Goal: Find specific page/section: Find specific page/section

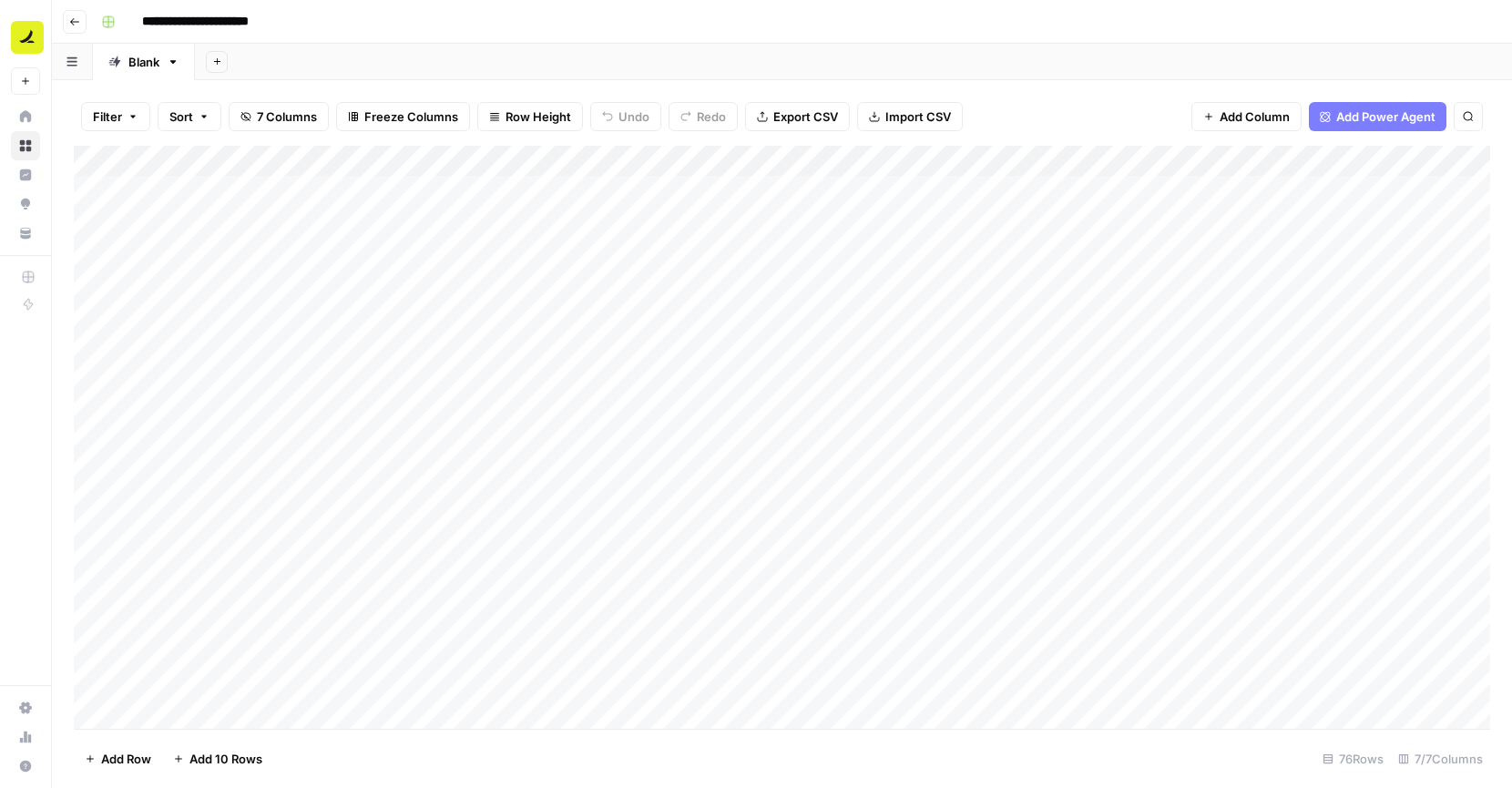
click at [74, 21] on icon "button" at bounding box center [74, 21] width 11 height 11
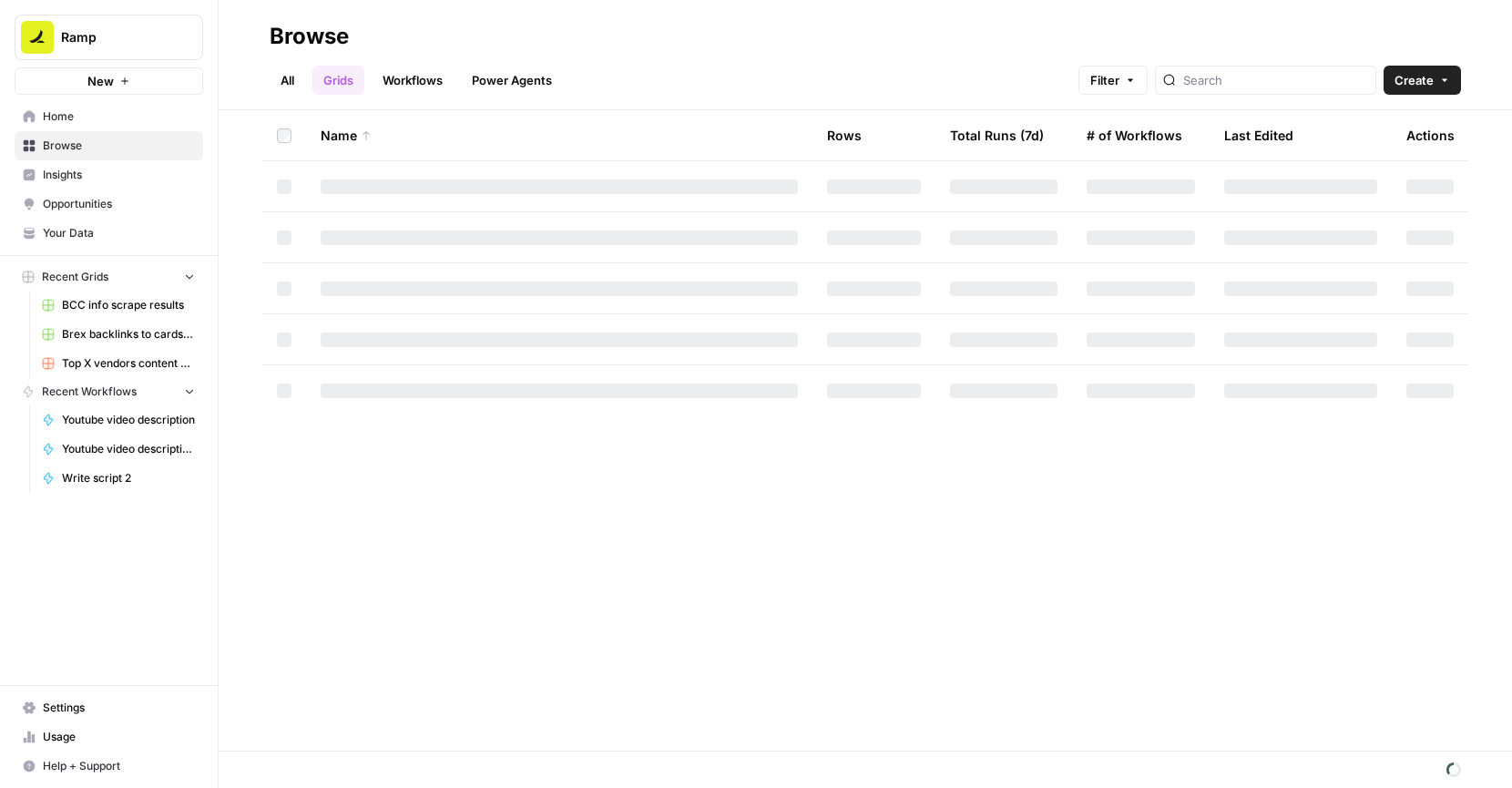
click at [83, 108] on span "Home" at bounding box center [119, 116] width 152 height 17
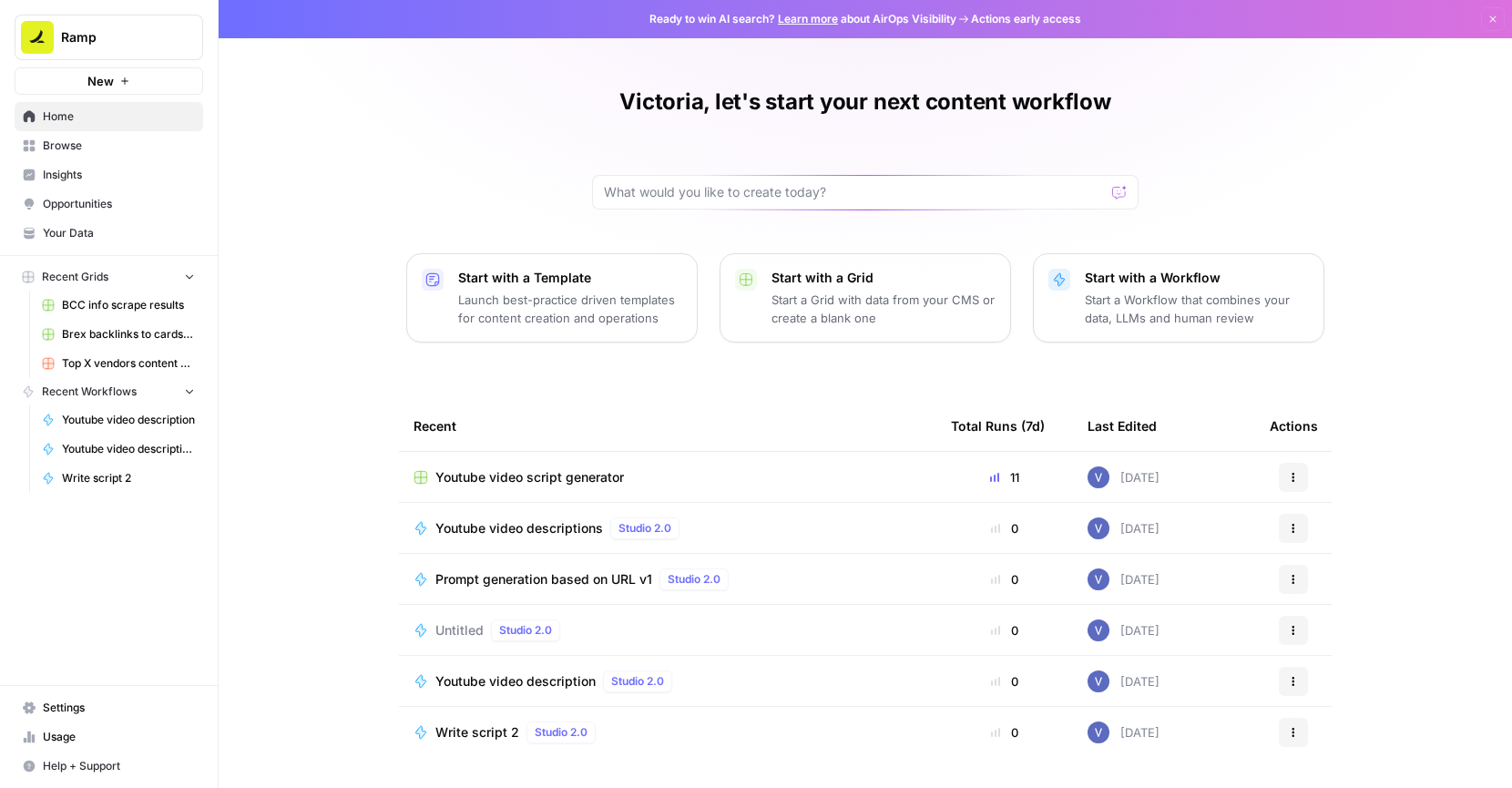
click at [127, 159] on link "Browse" at bounding box center [108, 146] width 188 height 29
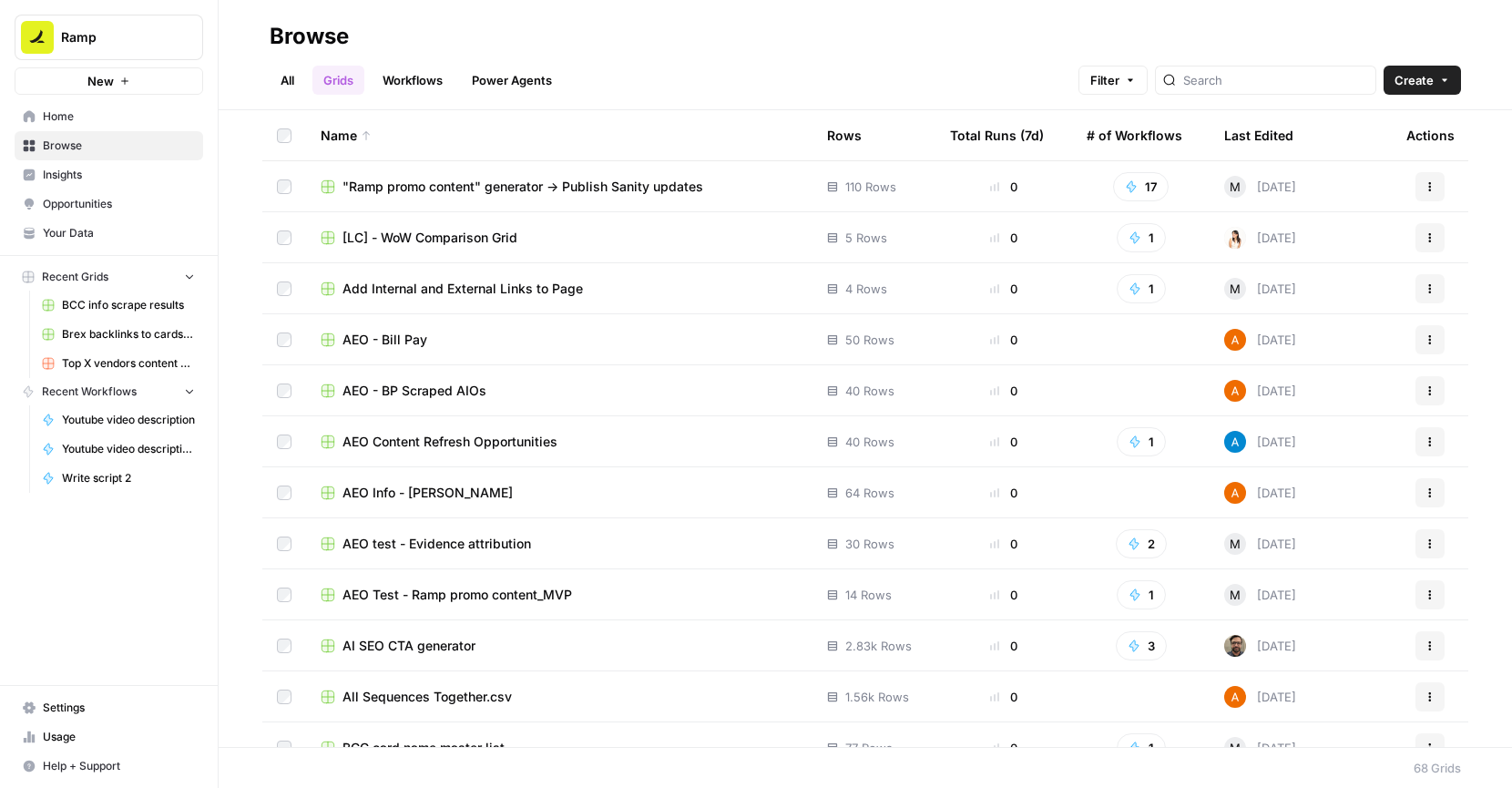
click at [439, 80] on link "Workflows" at bounding box center [412, 80] width 82 height 29
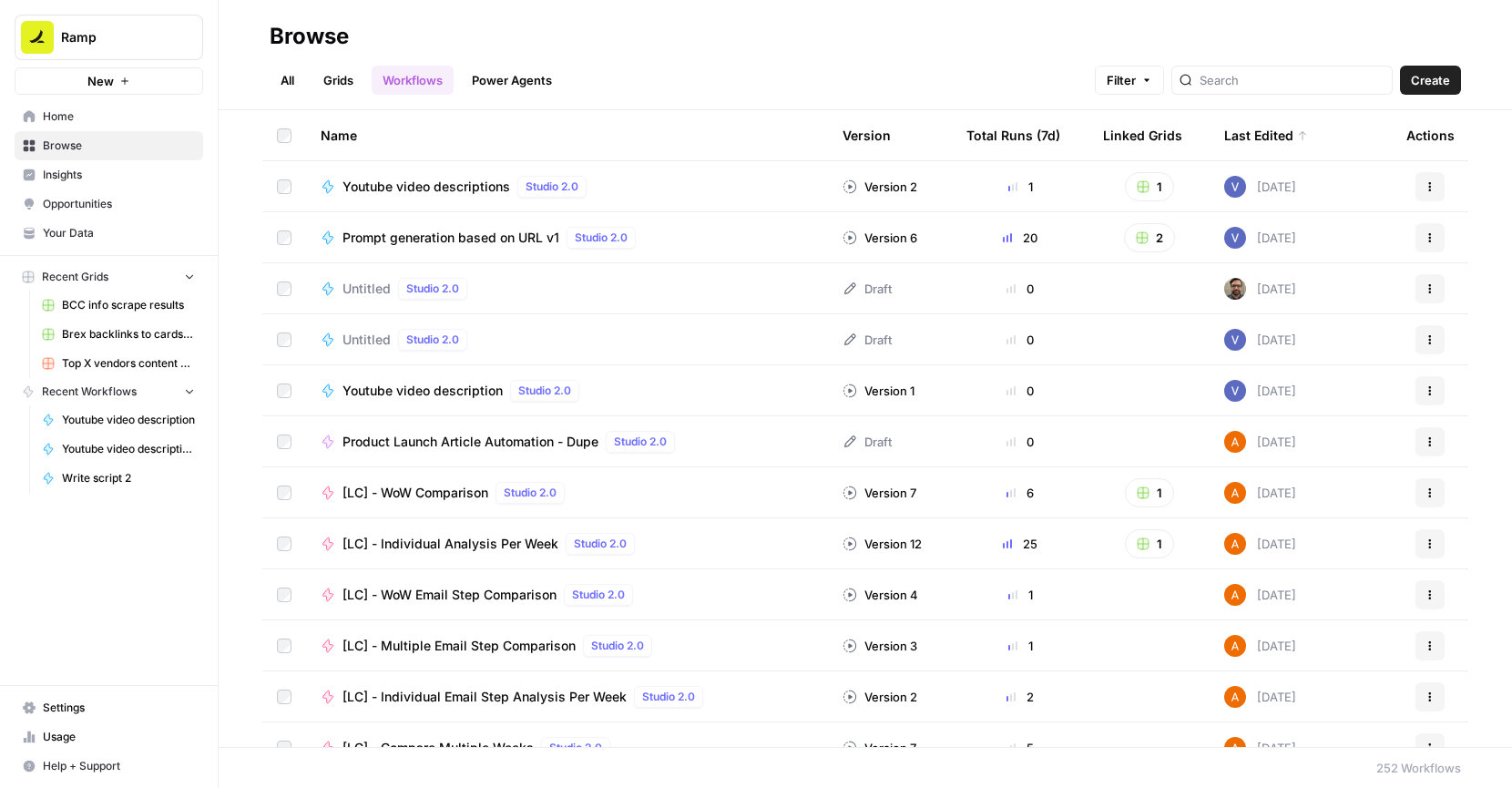
click at [1280, 181] on div "Yesterday" at bounding box center [1260, 186] width 72 height 21
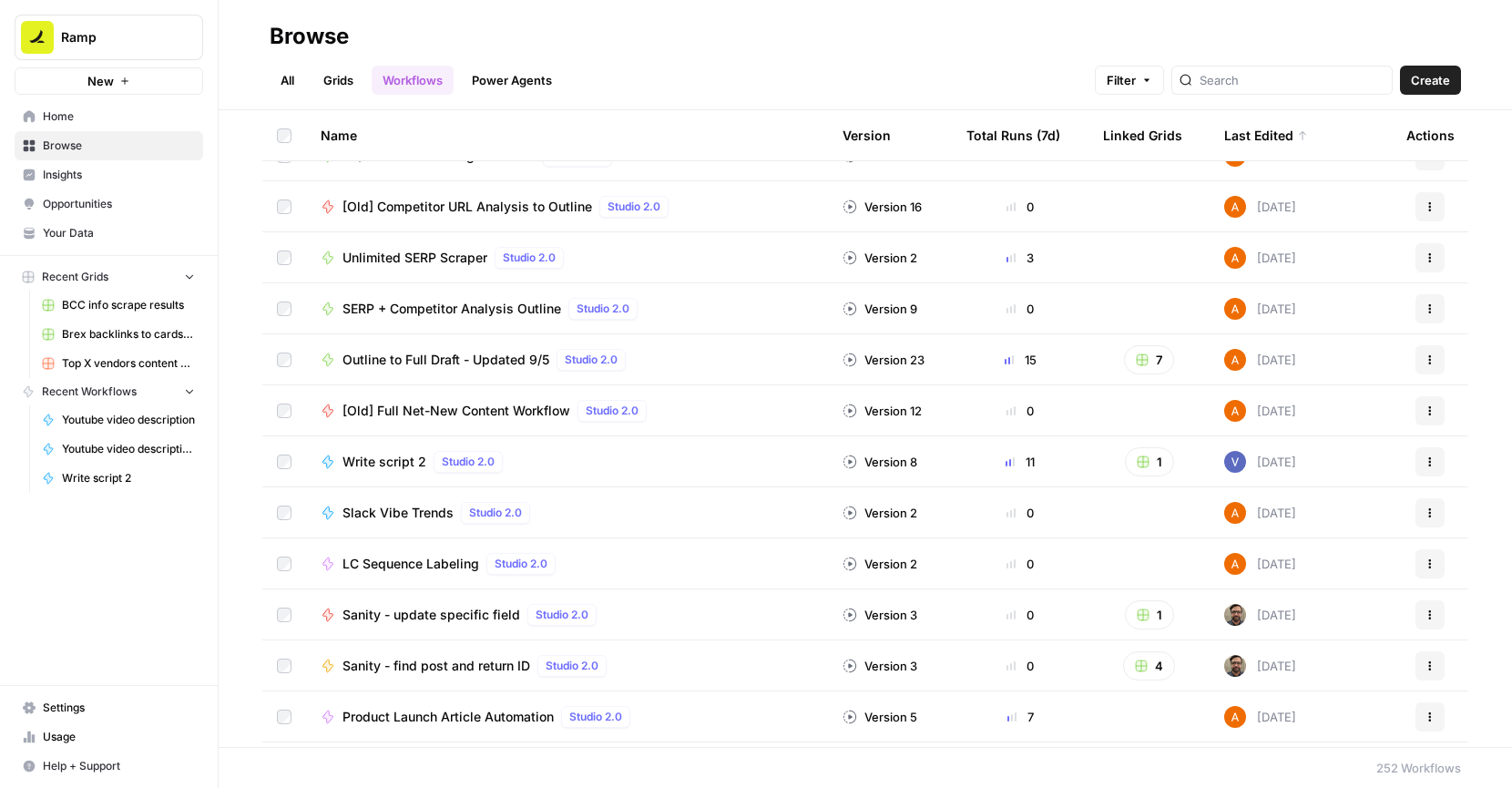
scroll to position [1057, 0]
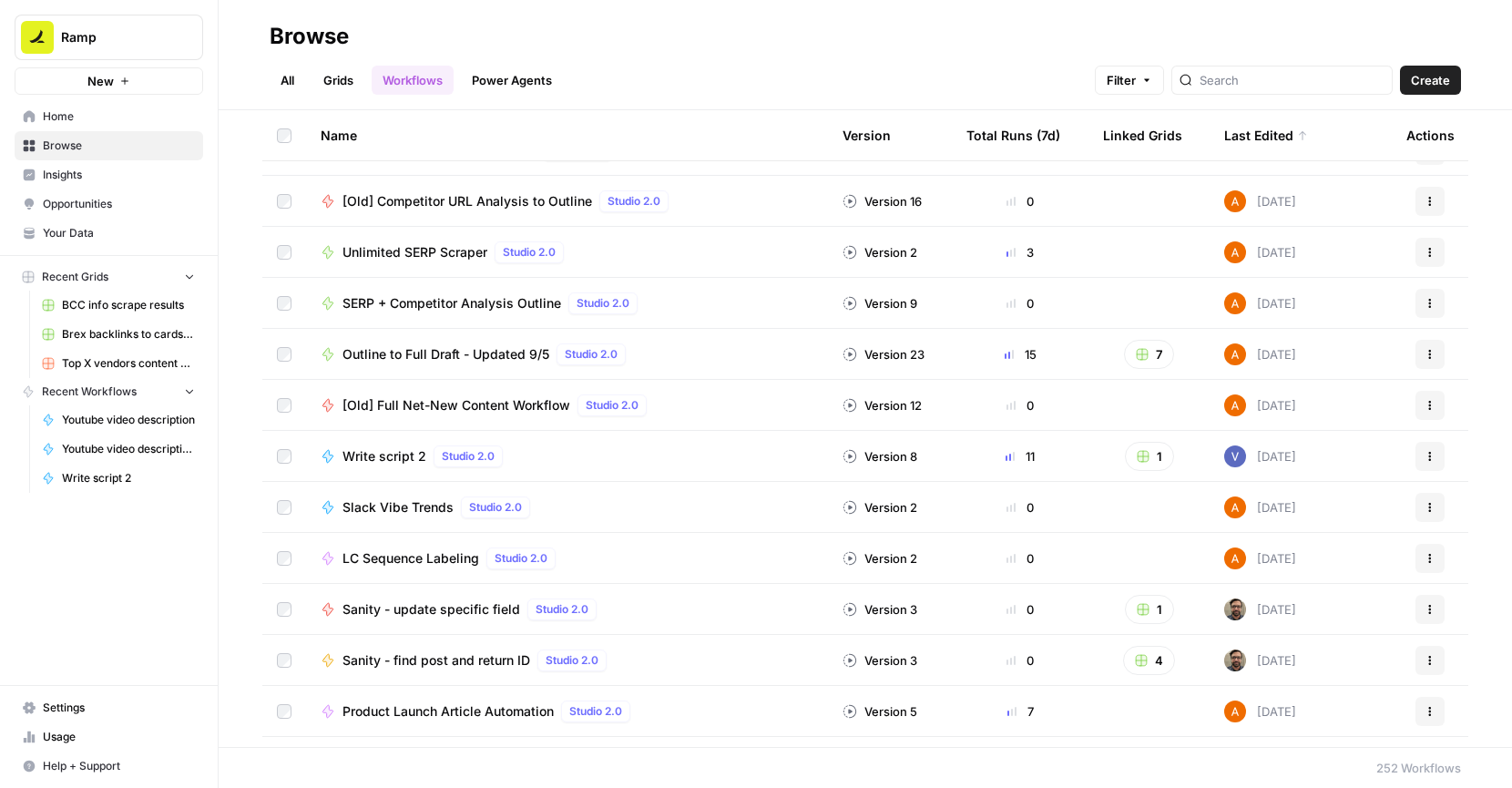
click at [361, 86] on link "Grids" at bounding box center [337, 80] width 52 height 29
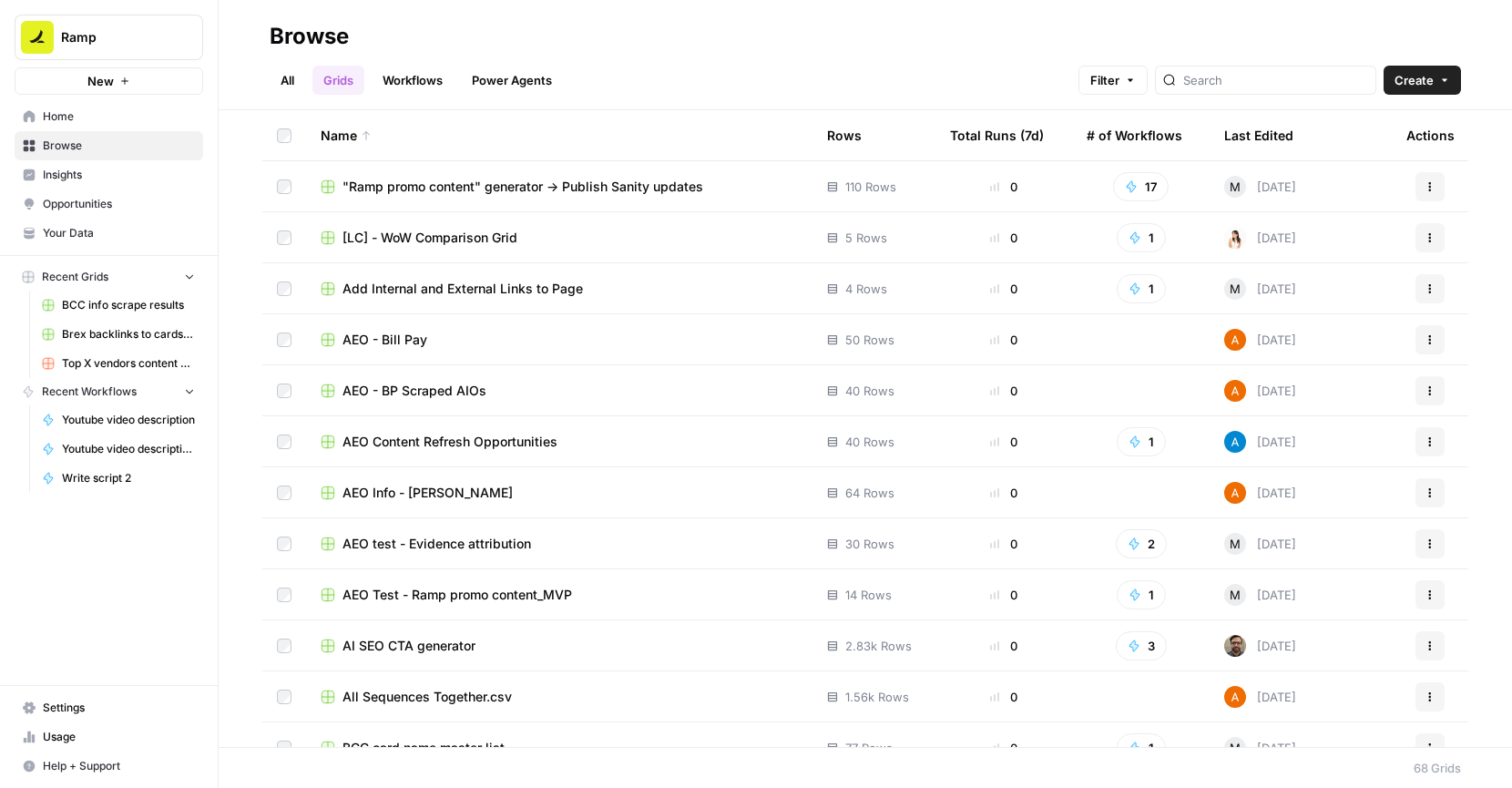
click at [1287, 143] on div "Last Edited" at bounding box center [1259, 135] width 69 height 50
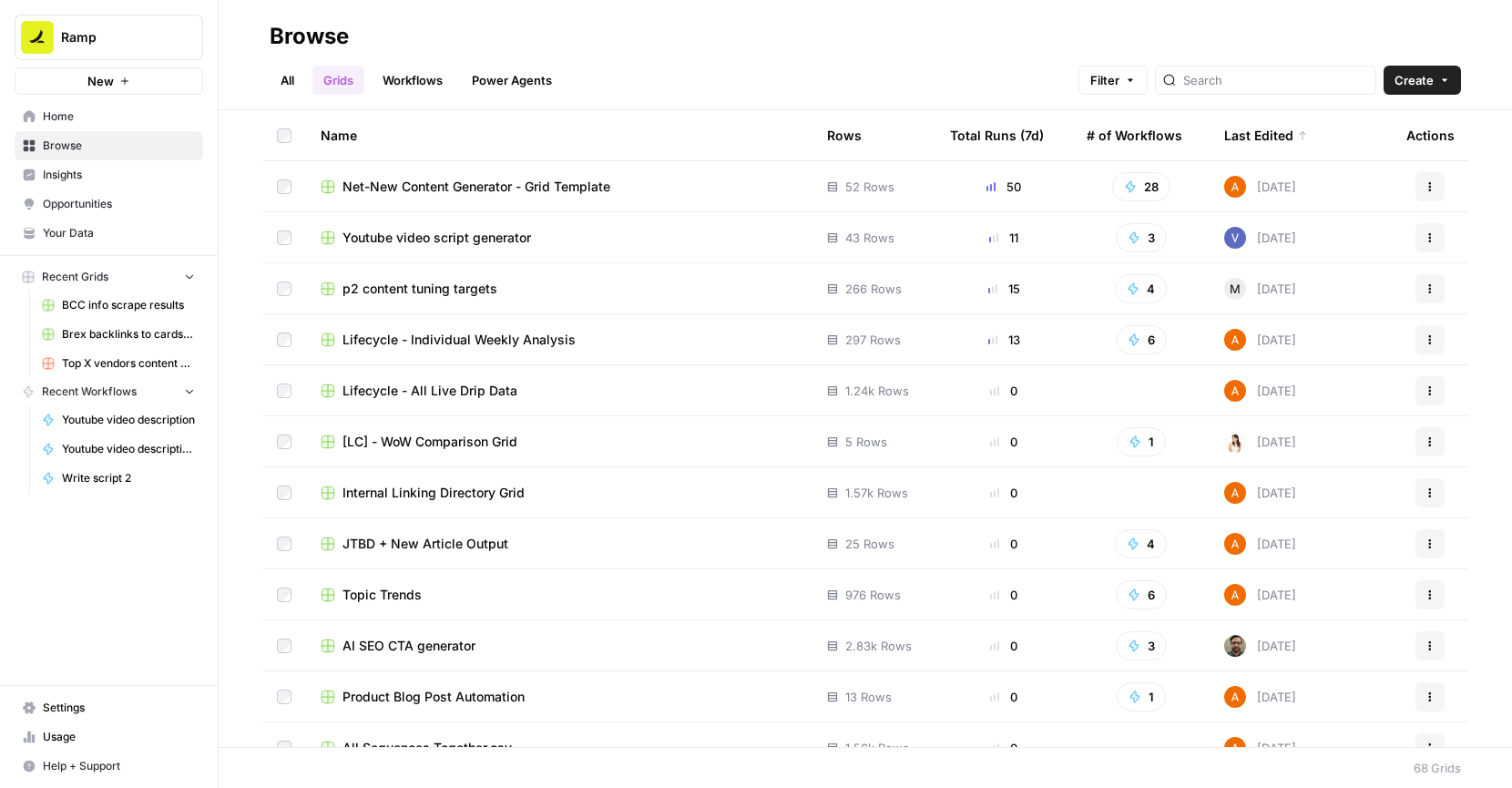
click at [1435, 242] on icon "button" at bounding box center [1429, 237] width 11 height 11
click at [1415, 235] on button "Actions" at bounding box center [1430, 238] width 29 height 29
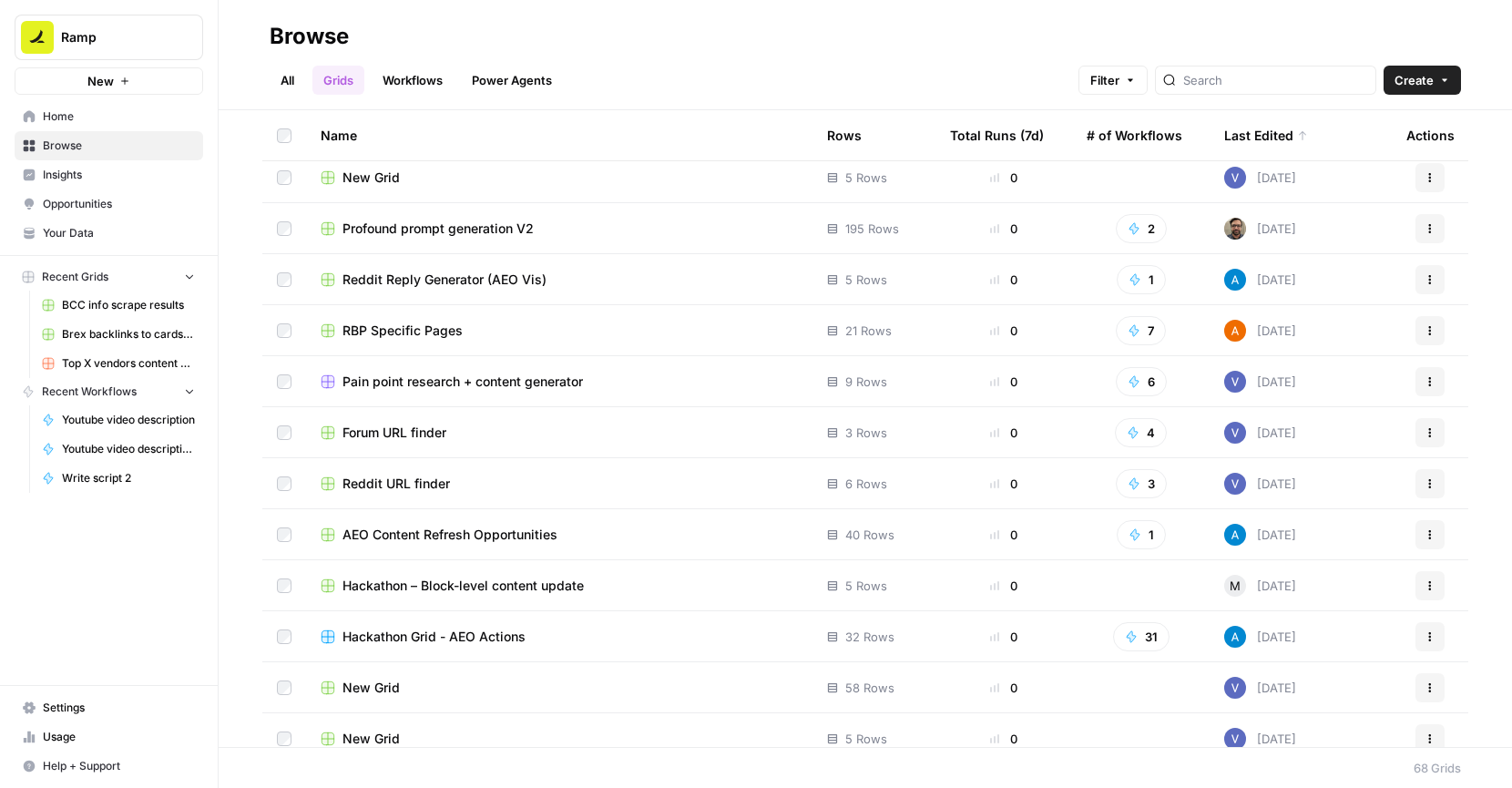
scroll to position [1134, 0]
click at [1018, 377] on div "0" at bounding box center [1004, 378] width 107 height 19
click at [562, 375] on span "Pain point research + content generator" at bounding box center [462, 378] width 241 height 19
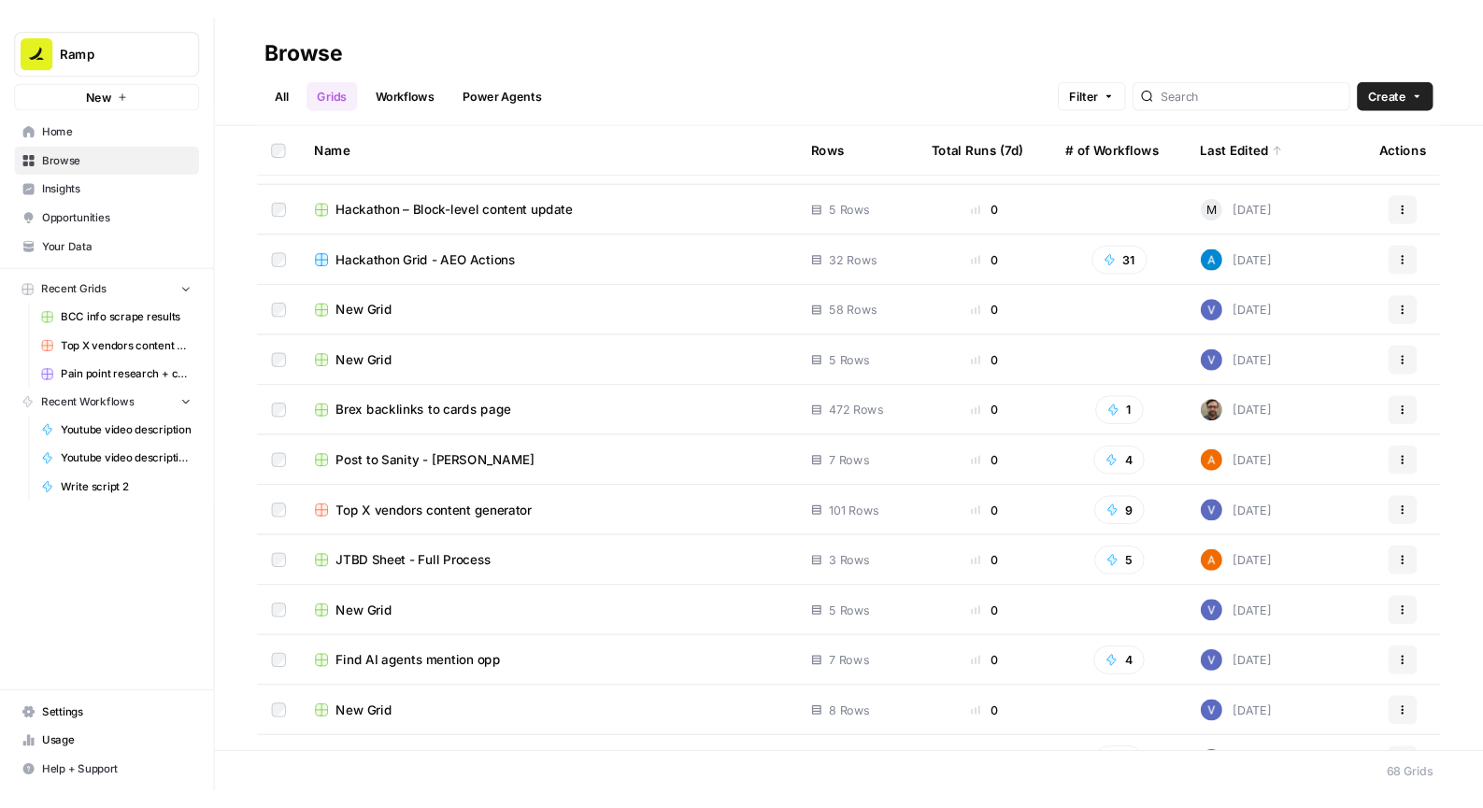
scroll to position [1559, 0]
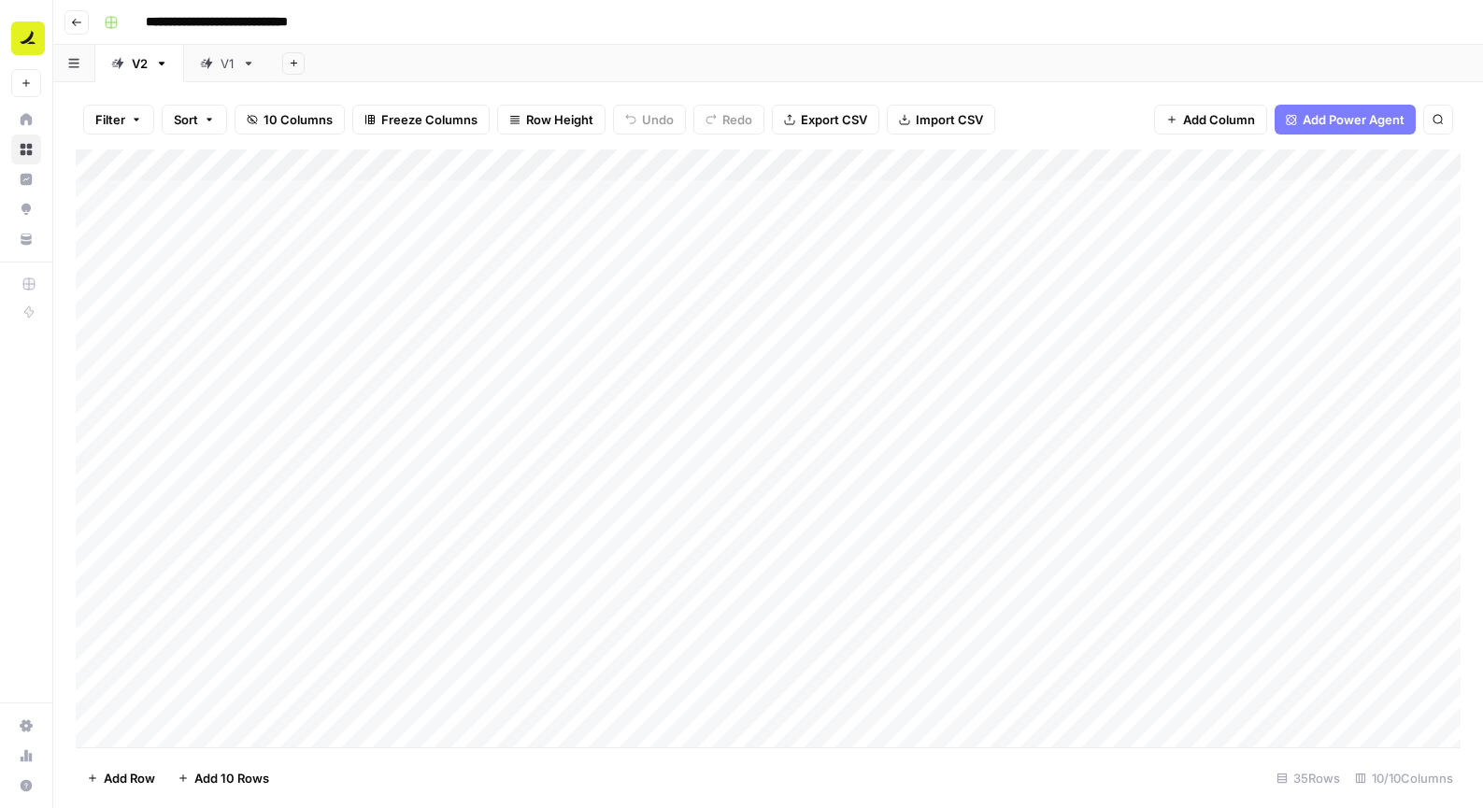
click at [248, 26] on input "**********" at bounding box center [243, 22] width 213 height 30
click at [1385, 198] on div "Add Column" at bounding box center [768, 448] width 1385 height 598
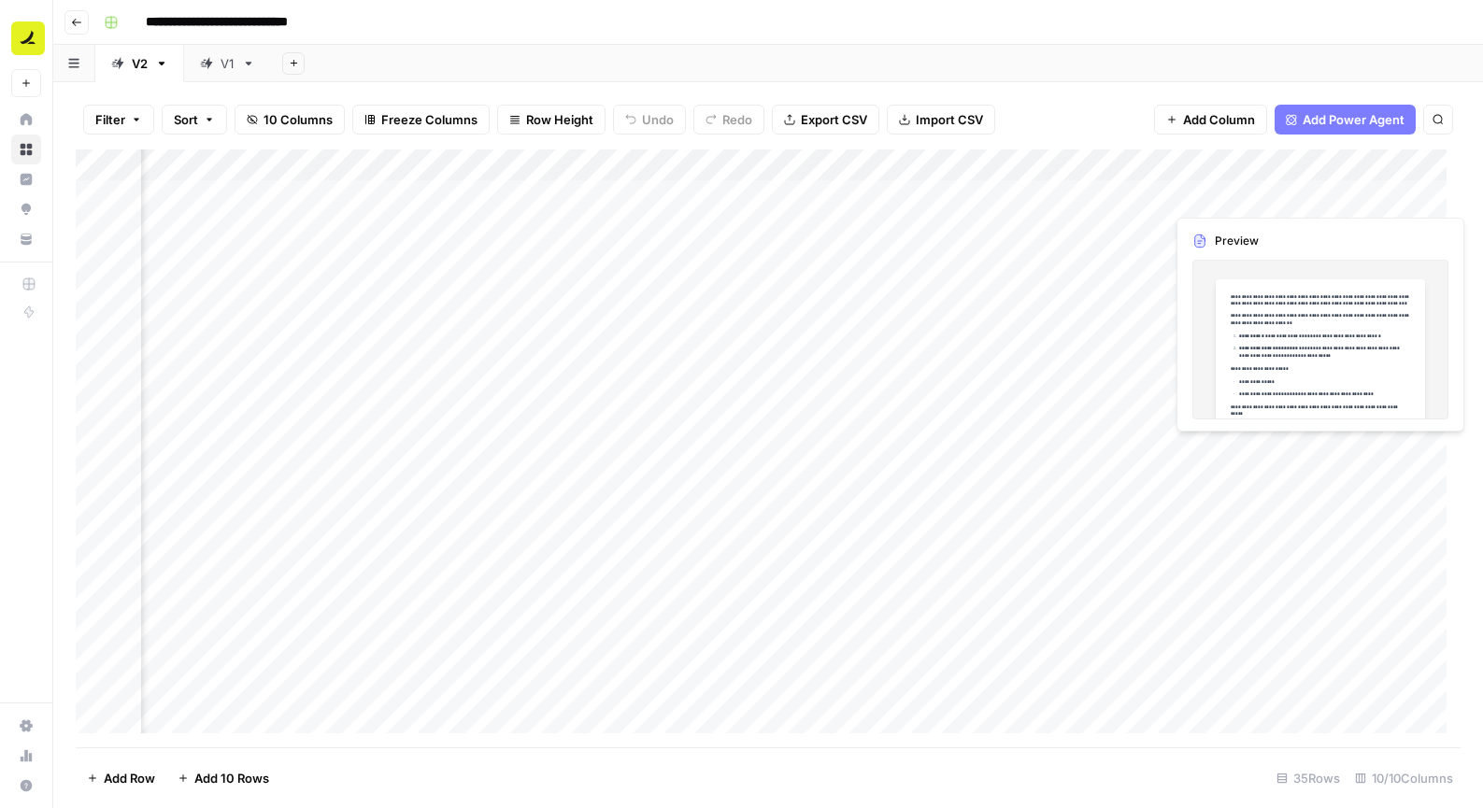
click at [1385, 198] on div "Add Column" at bounding box center [768, 448] width 1385 height 598
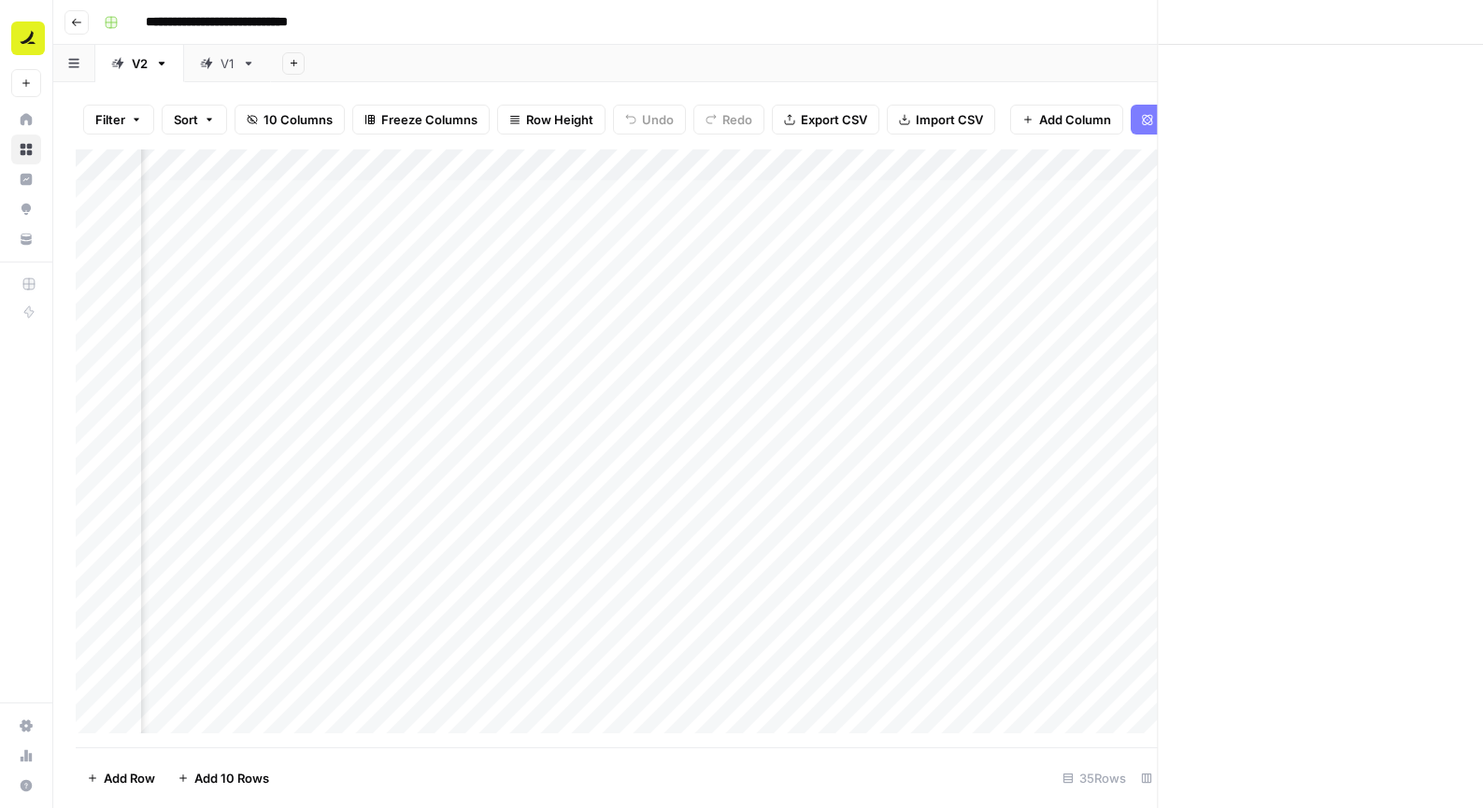
click at [1385, 198] on div at bounding box center [1358, 195] width 171 height 35
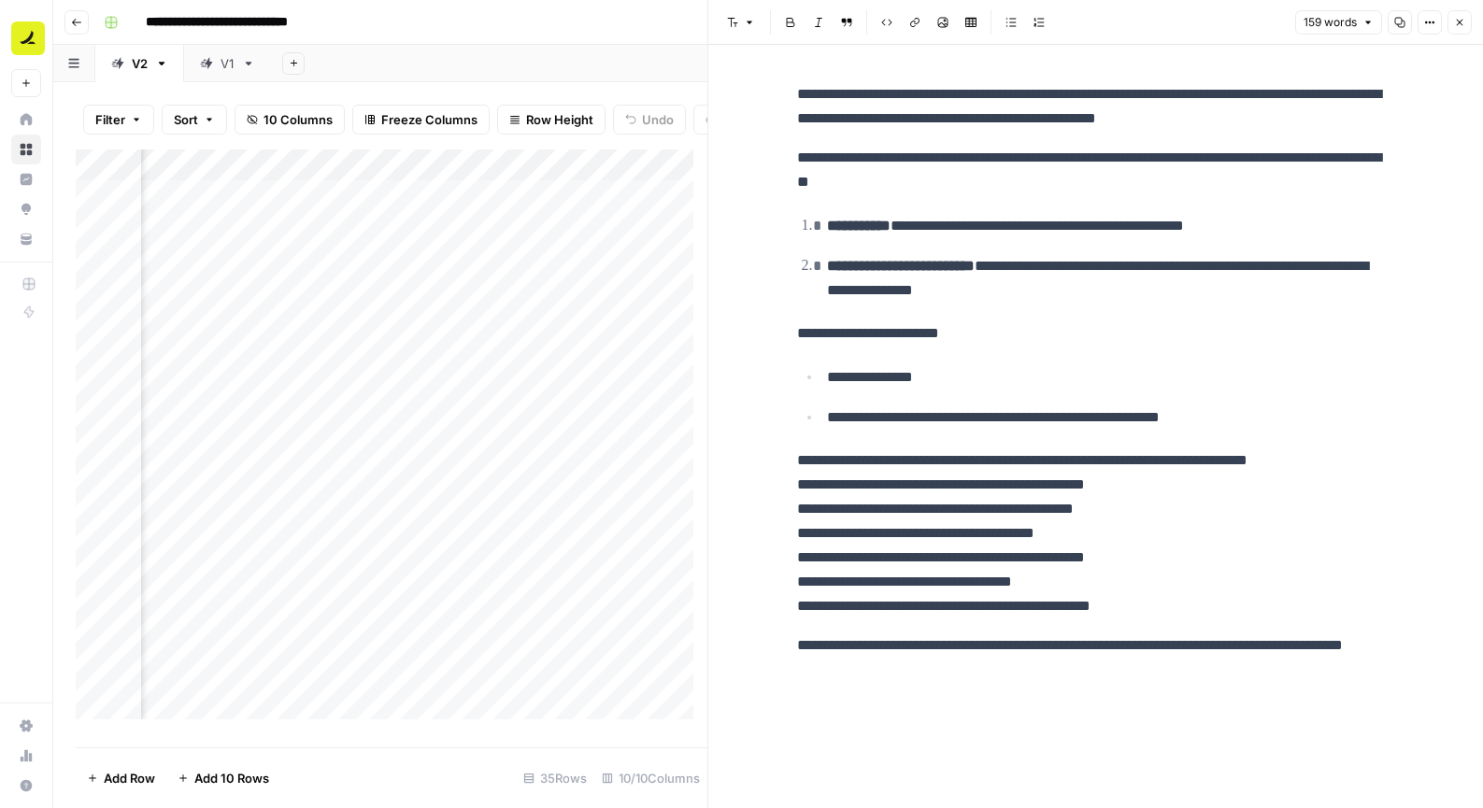
click at [1455, 15] on button "Close" at bounding box center [1459, 22] width 24 height 24
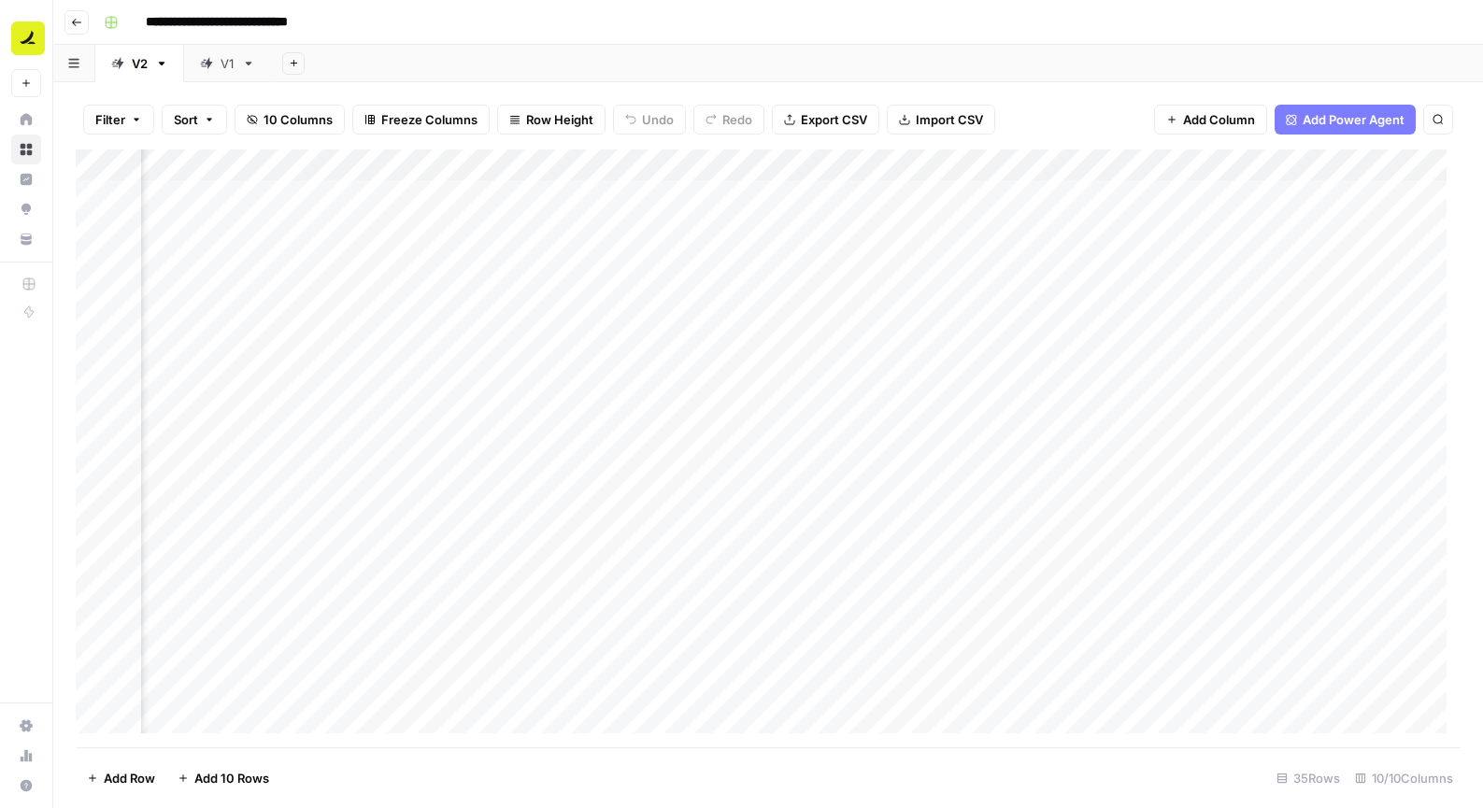
click at [1275, 164] on div "Add Column" at bounding box center [768, 448] width 1385 height 598
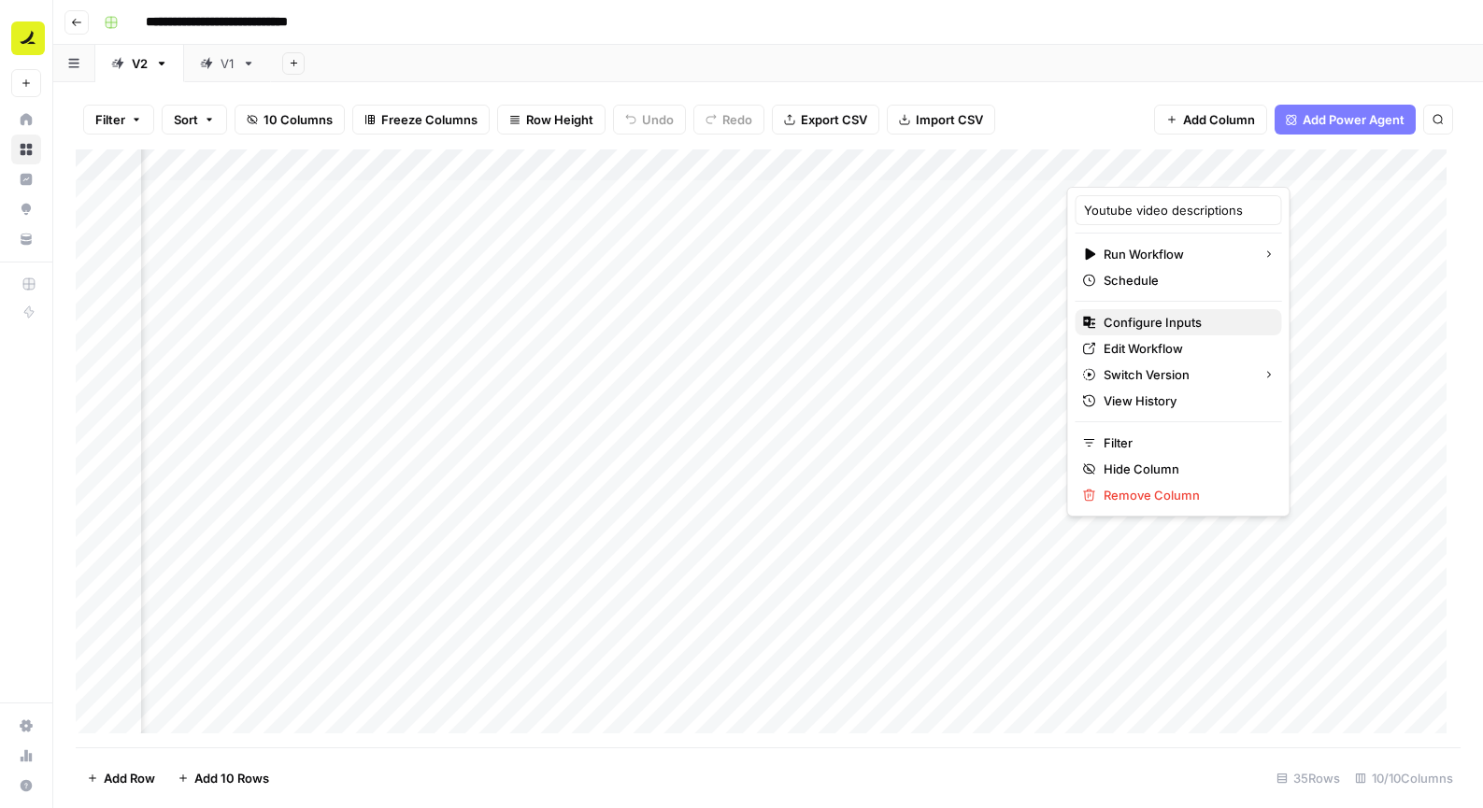
click at [1161, 320] on span "Configure Inputs" at bounding box center [1185, 322] width 164 height 19
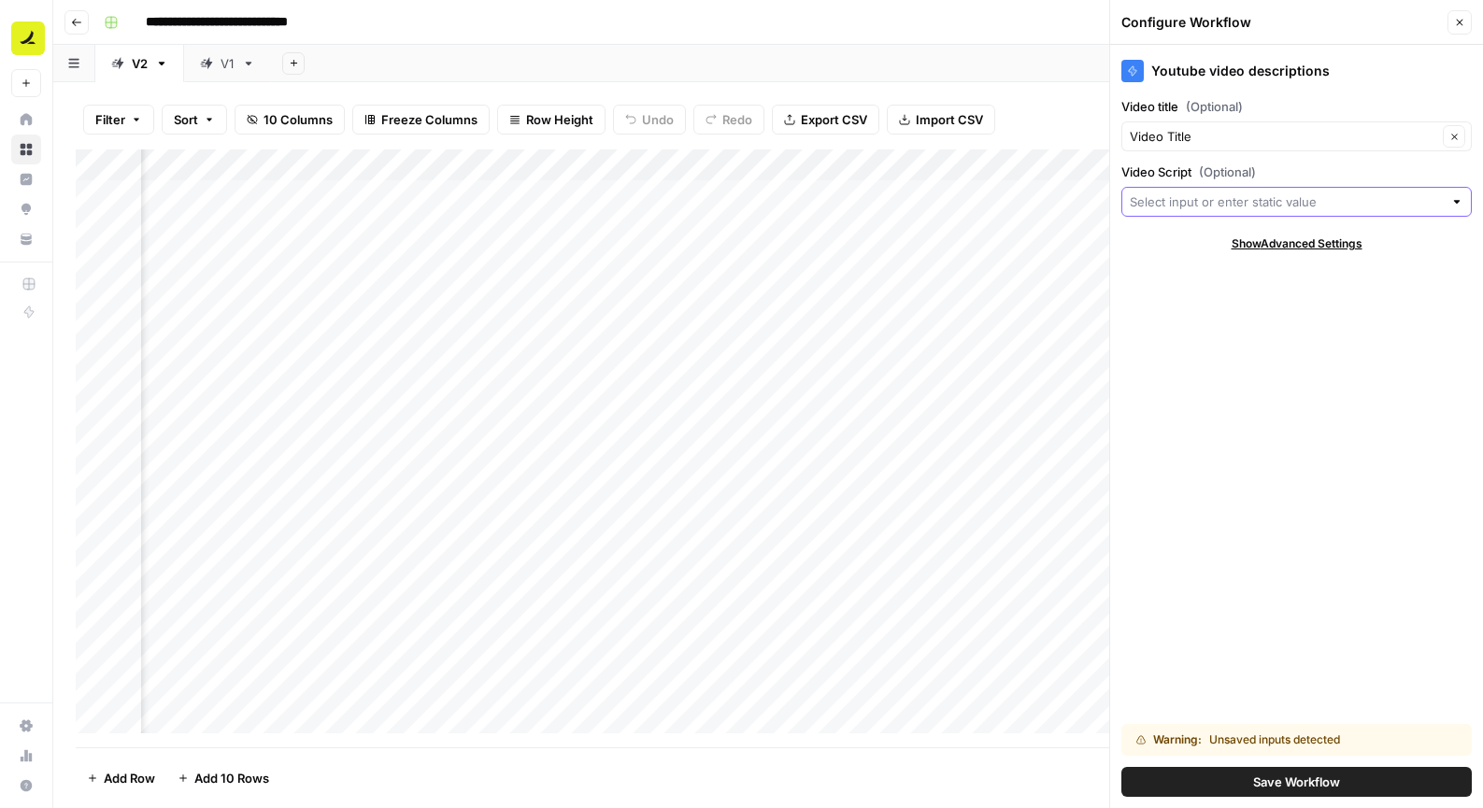
click at [1194, 200] on input "Video Script (Optional)" at bounding box center [1286, 201] width 313 height 19
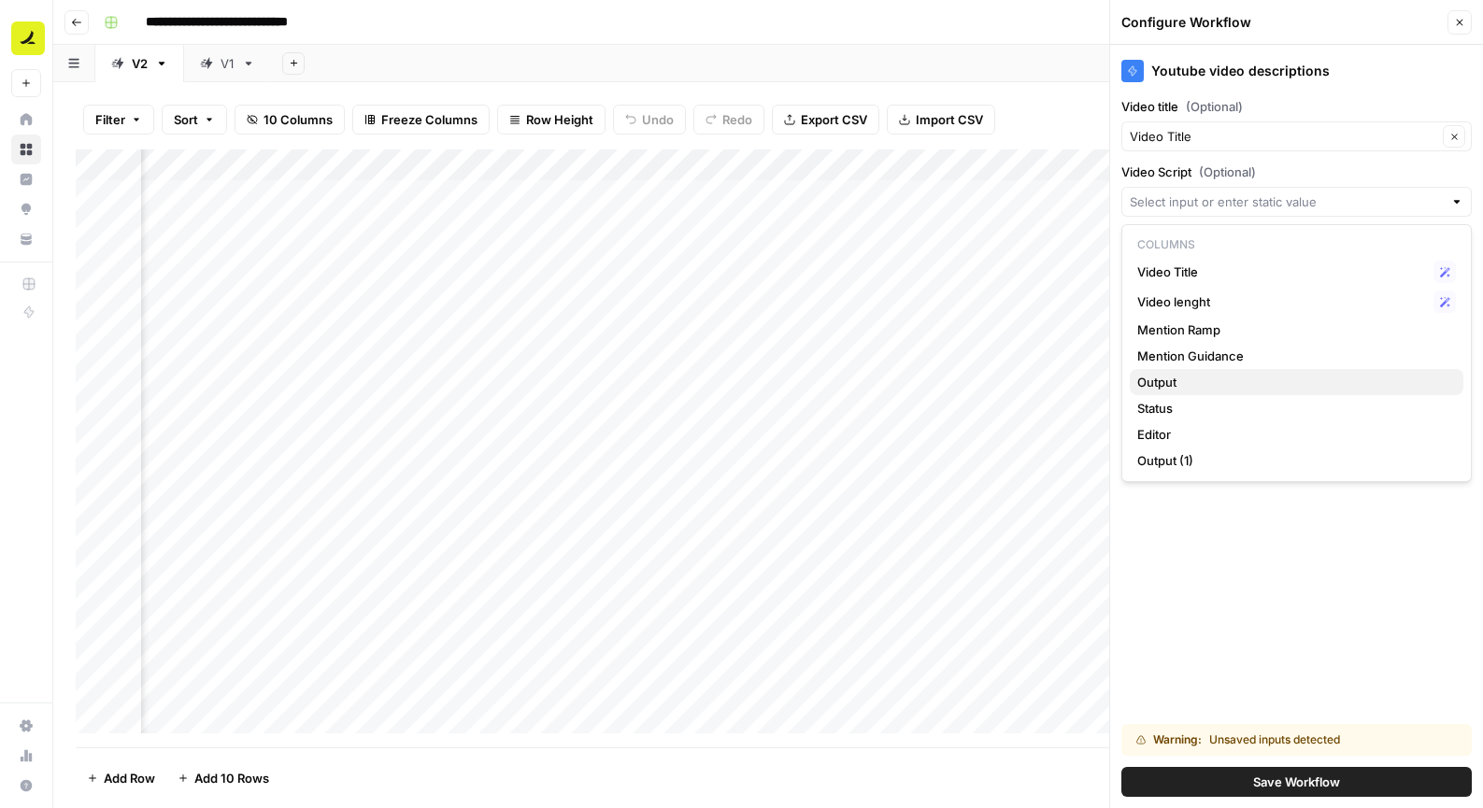
click at [1194, 388] on span "Output" at bounding box center [1292, 382] width 311 height 19
type input "Output"
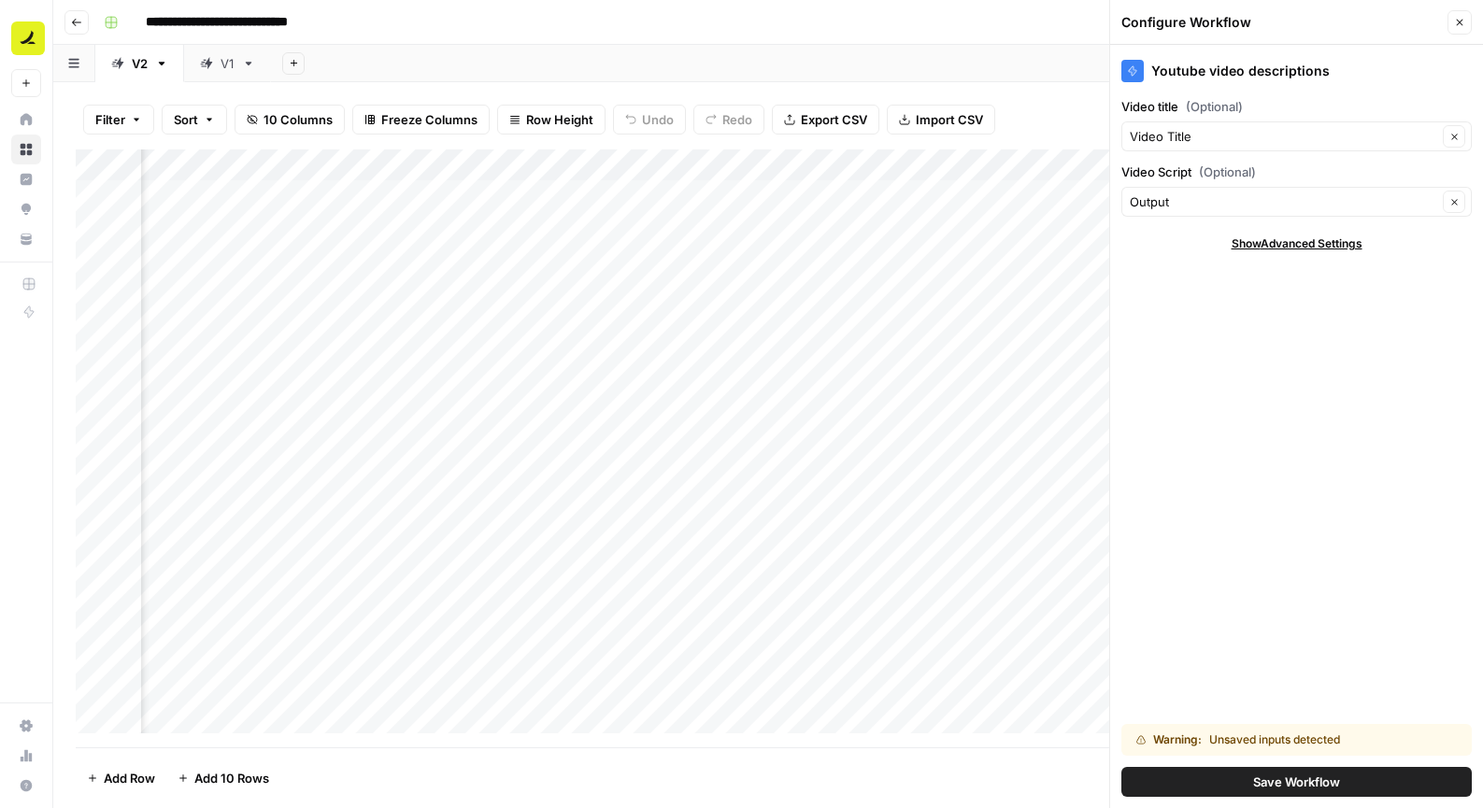
click at [1245, 777] on button "Save Workflow" at bounding box center [1296, 782] width 350 height 30
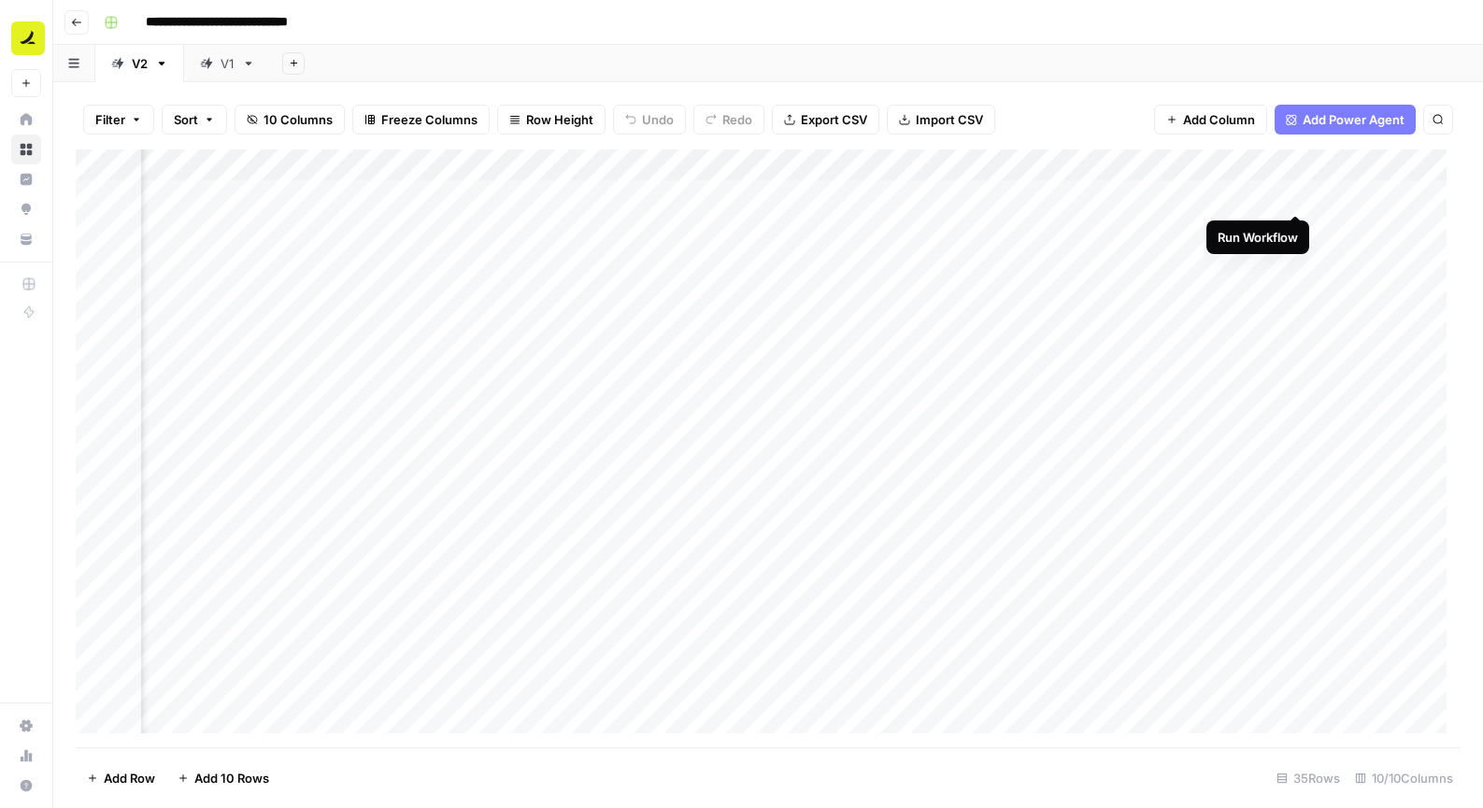
click at [1294, 195] on div "Add Column" at bounding box center [768, 448] width 1385 height 598
click at [272, 26] on input "**********" at bounding box center [271, 22] width 268 height 30
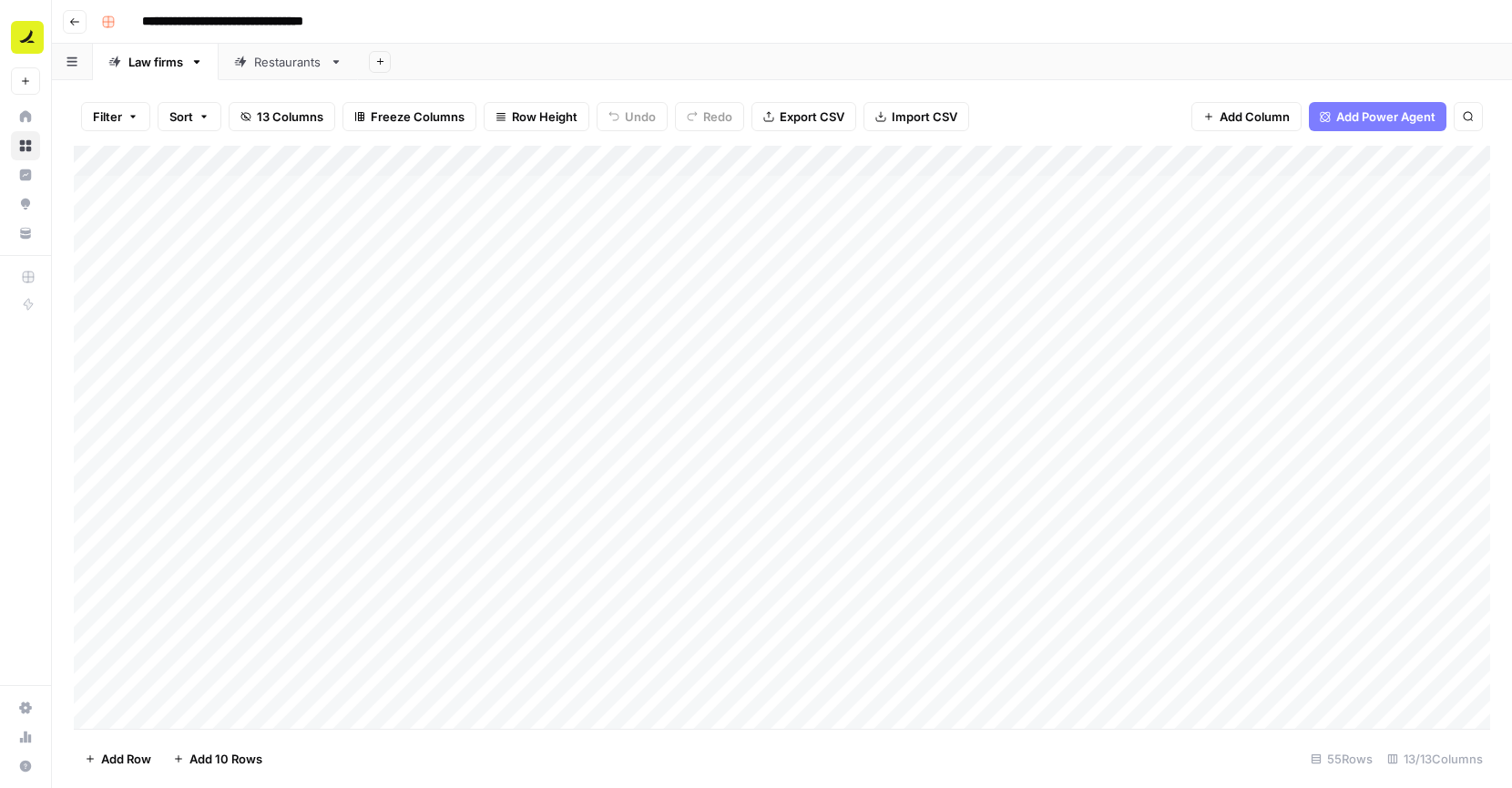
click at [301, 70] on div "Restaurants" at bounding box center [289, 61] width 68 height 19
click at [66, 24] on button "Go back" at bounding box center [74, 21] width 23 height 23
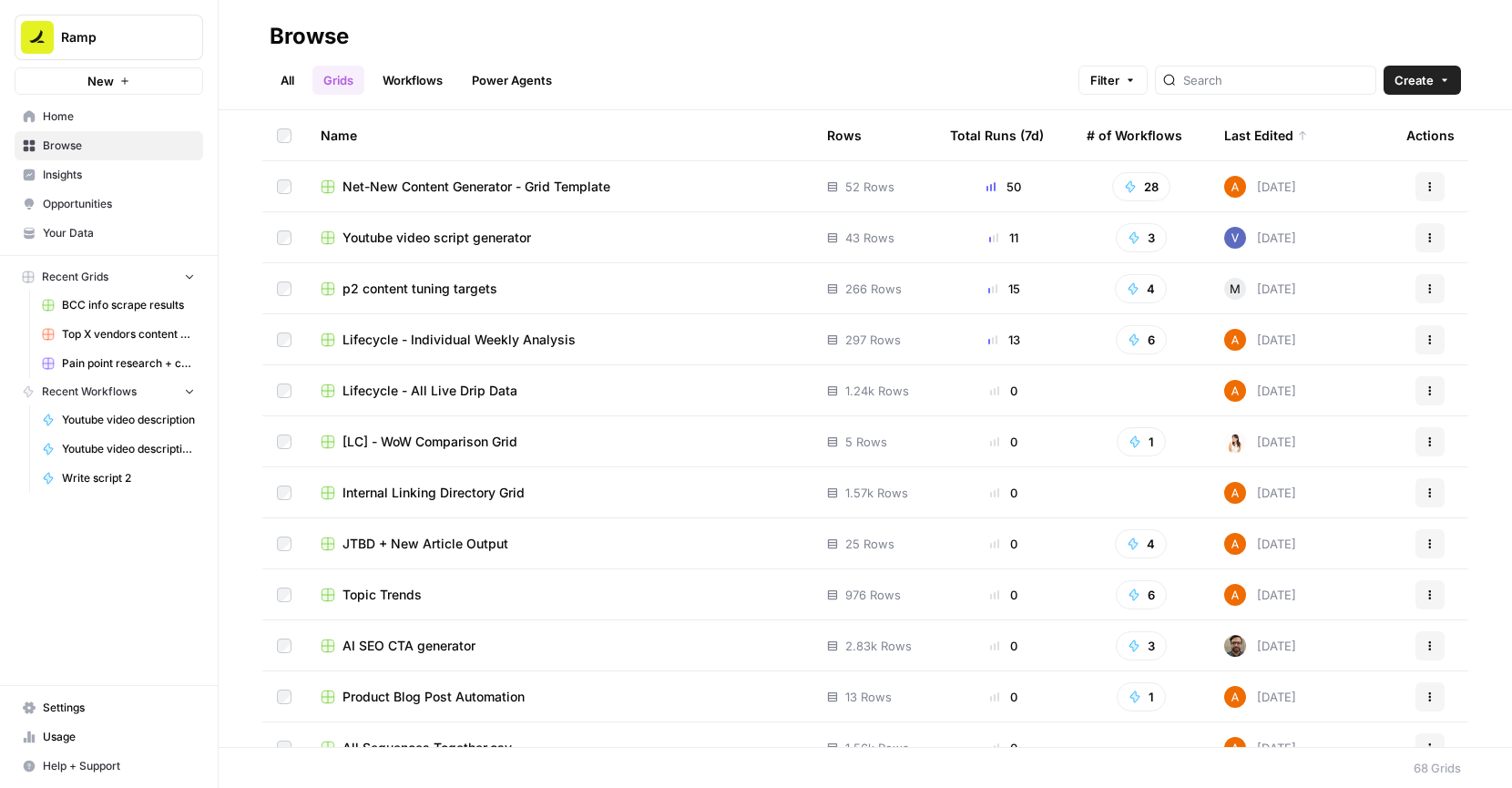
click at [1258, 94] on div at bounding box center [1265, 80] width 221 height 29
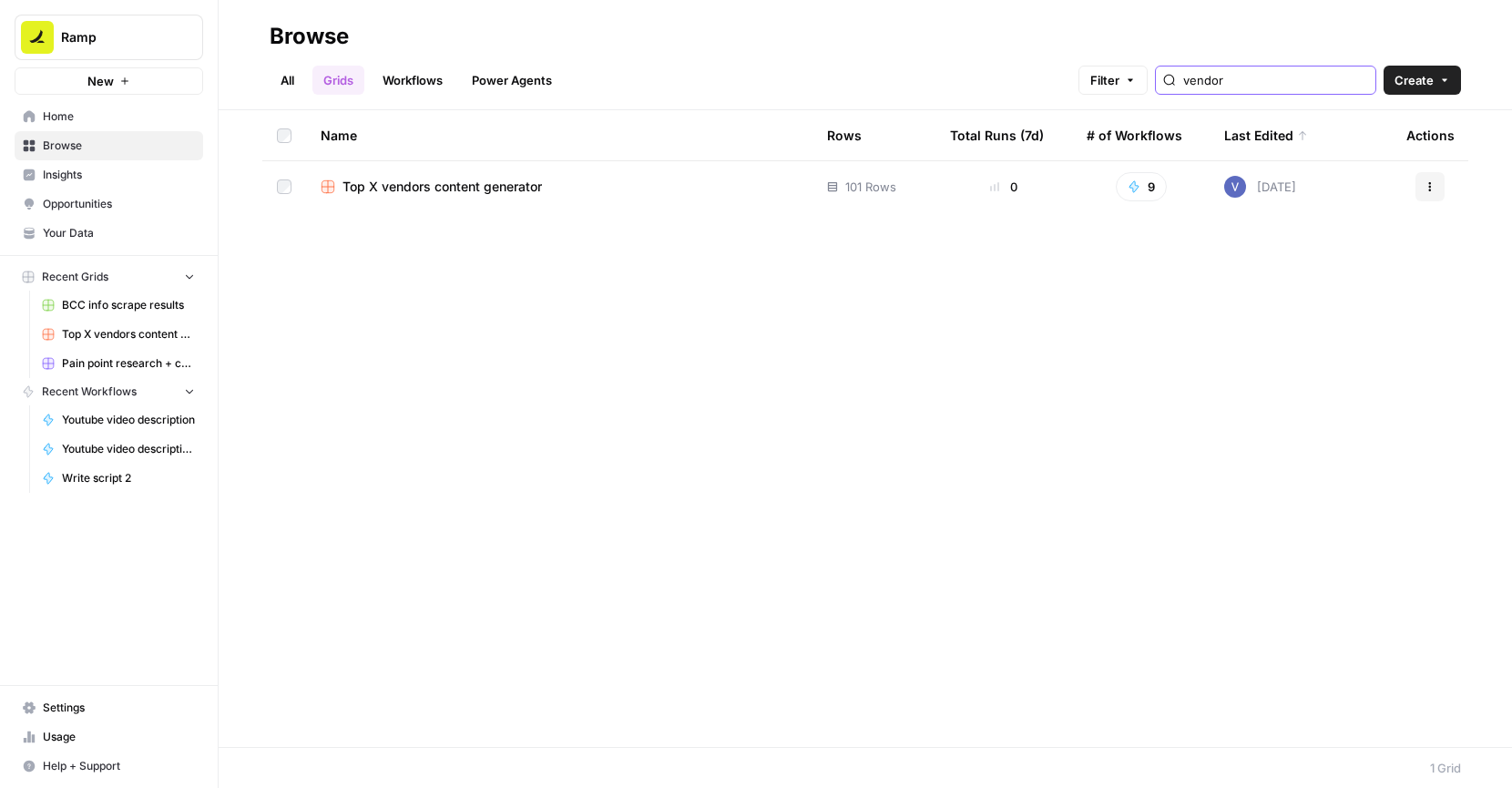
type input "vendor"
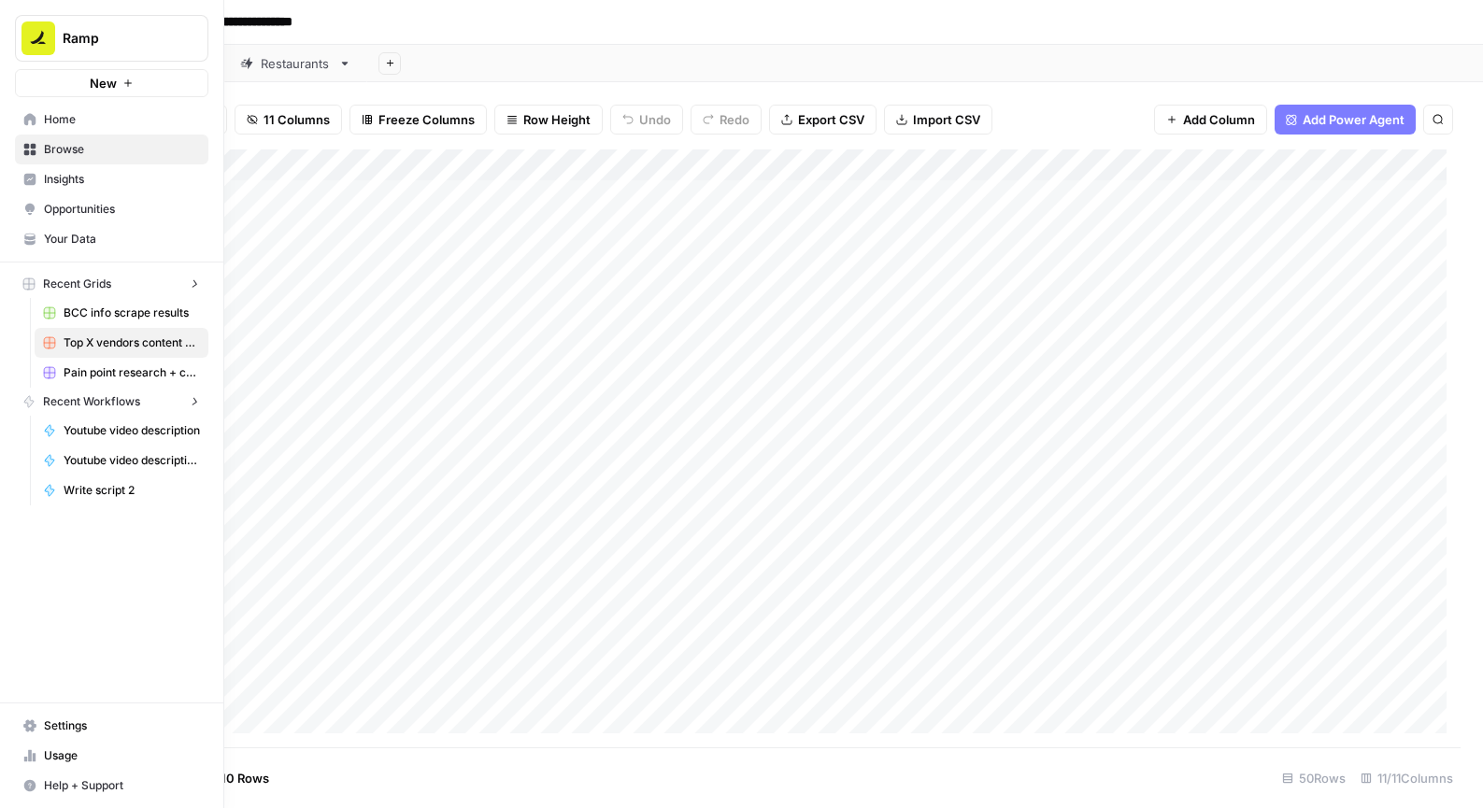
click at [34, 400] on div "Ramp New Home Browse Insights Opportunities Your Data Recent Grids BCC info scr…" at bounding box center [111, 404] width 223 height 808
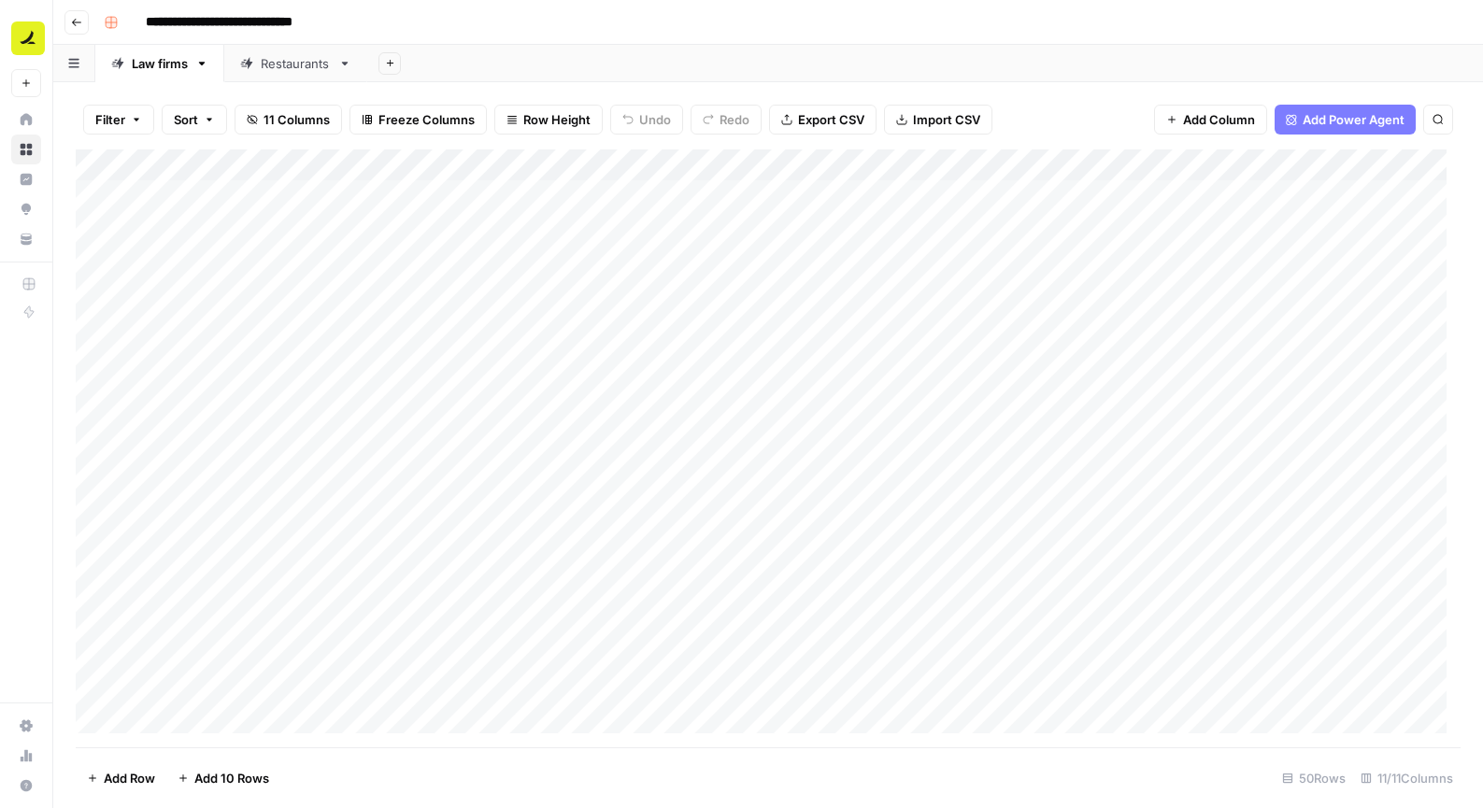
click at [288, 21] on input "**********" at bounding box center [249, 22] width 225 height 30
